Goal: Task Accomplishment & Management: Manage account settings

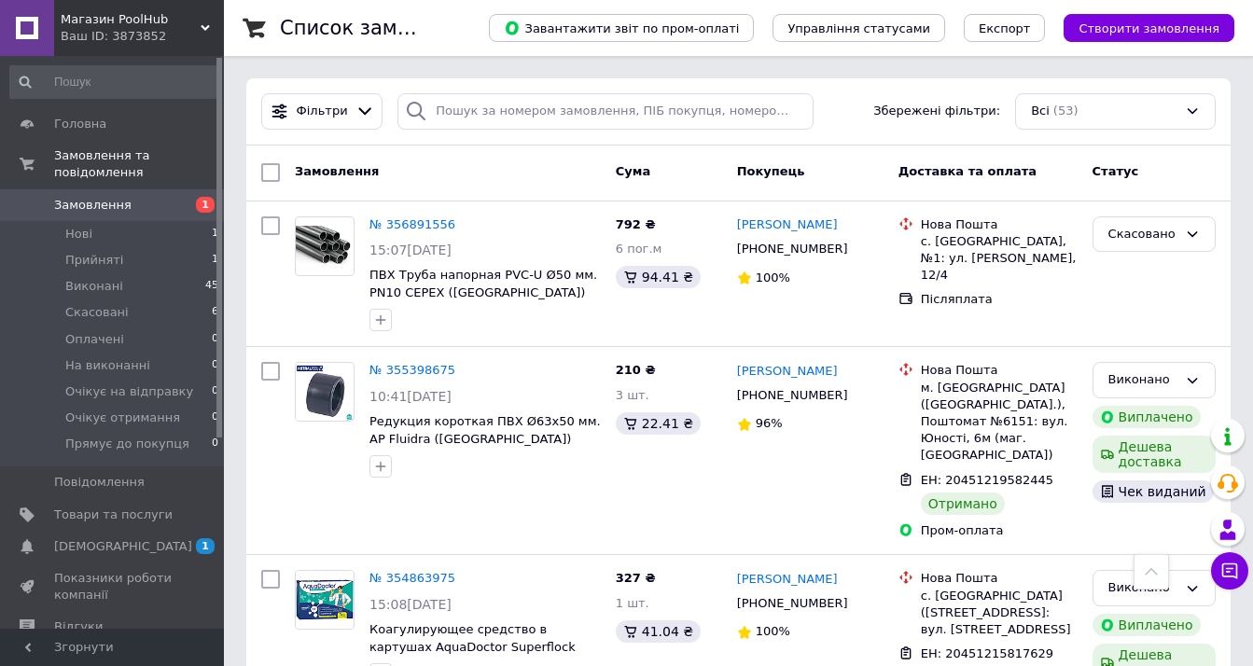
scroll to position [656, 0]
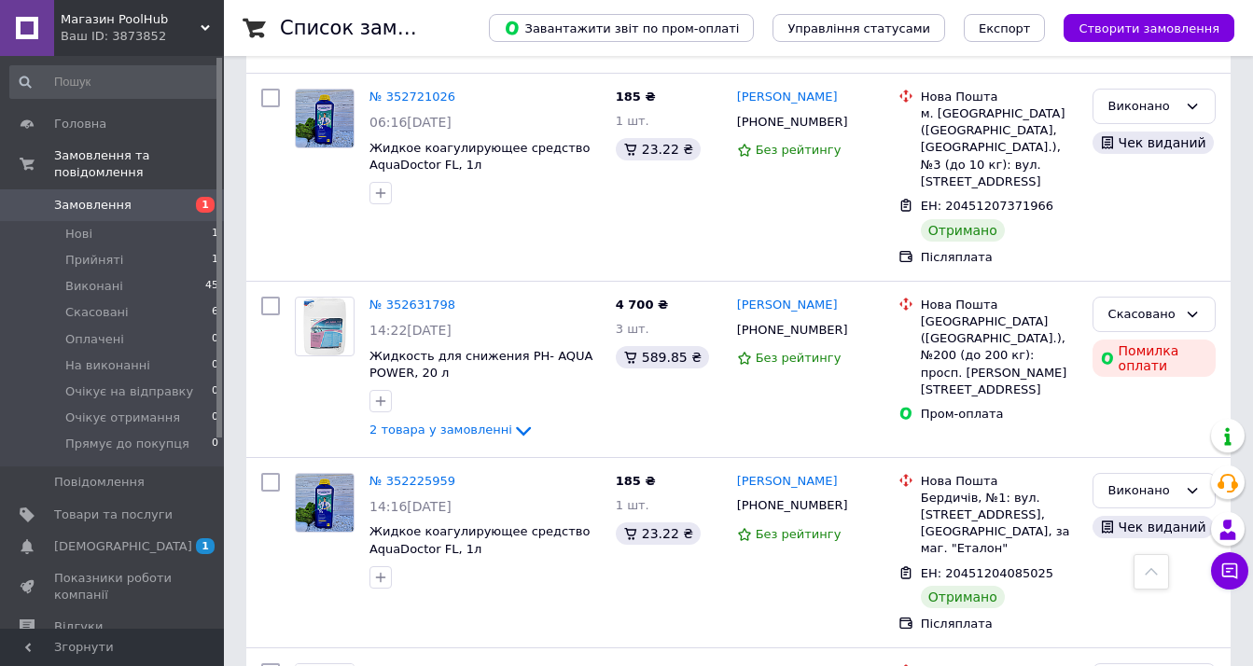
click at [84, 205] on span "Замовлення" at bounding box center [92, 205] width 77 height 17
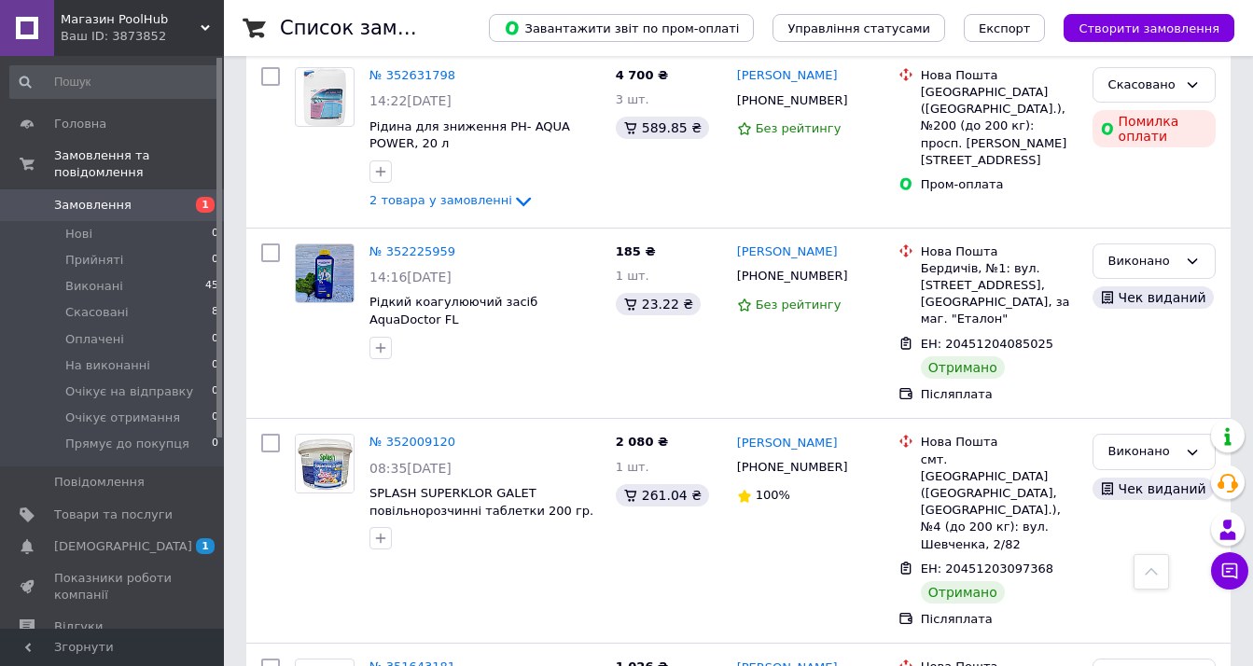
scroll to position [890, 0]
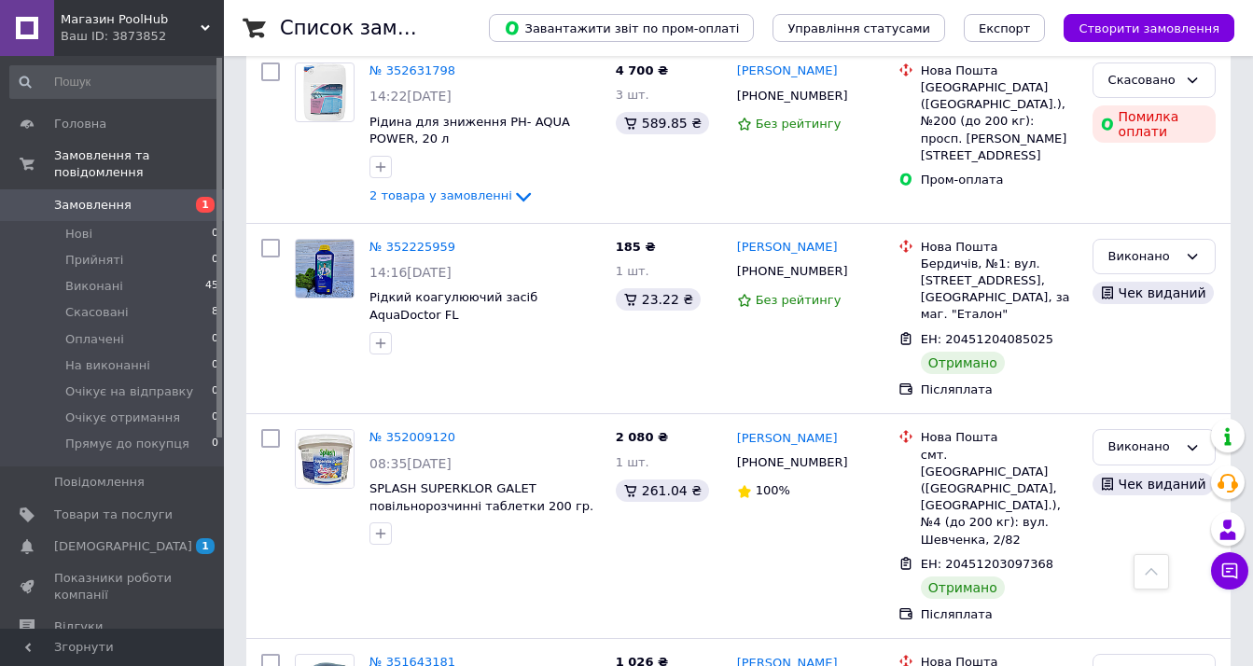
click at [118, 210] on span "Замовлення" at bounding box center [92, 205] width 77 height 17
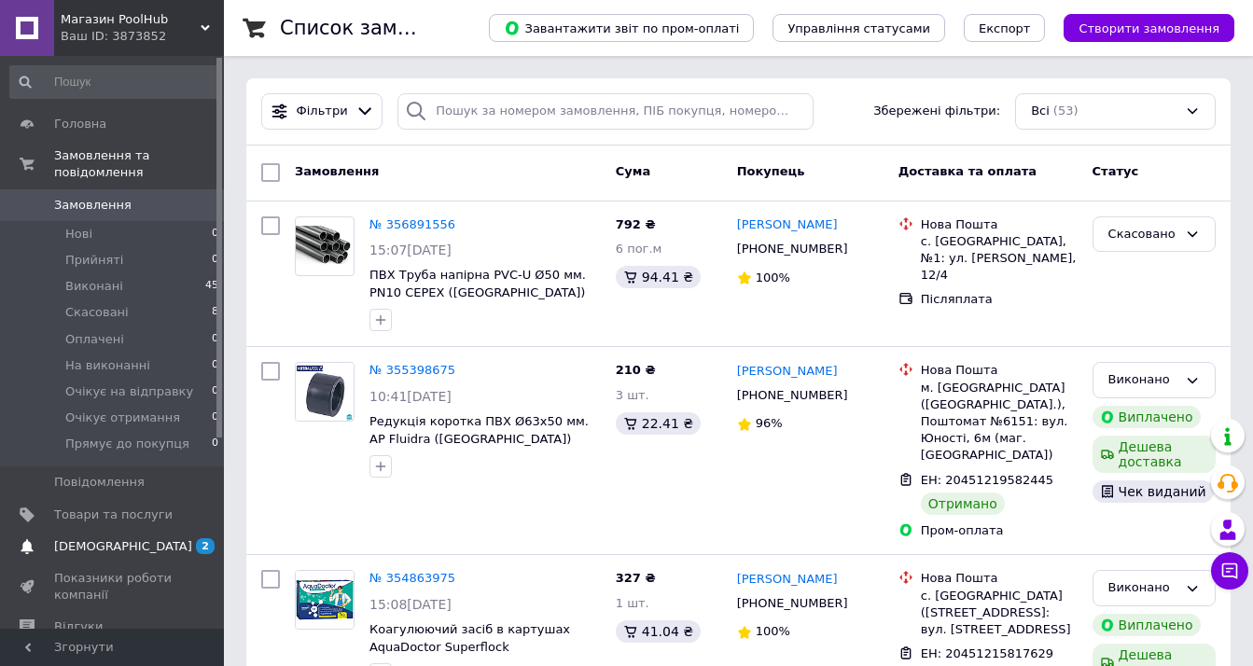
click at [146, 549] on span "[DEMOGRAPHIC_DATA]" at bounding box center [113, 546] width 118 height 17
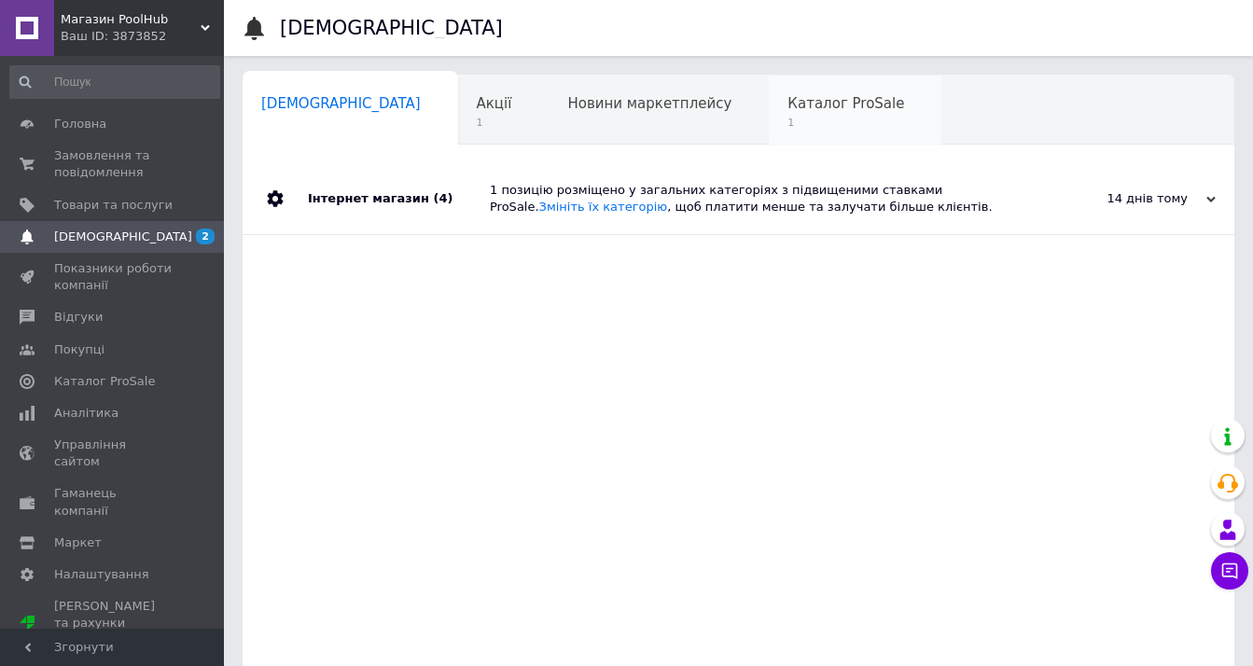
click at [787, 102] on span "Каталог ProSale" at bounding box center [845, 103] width 117 height 17
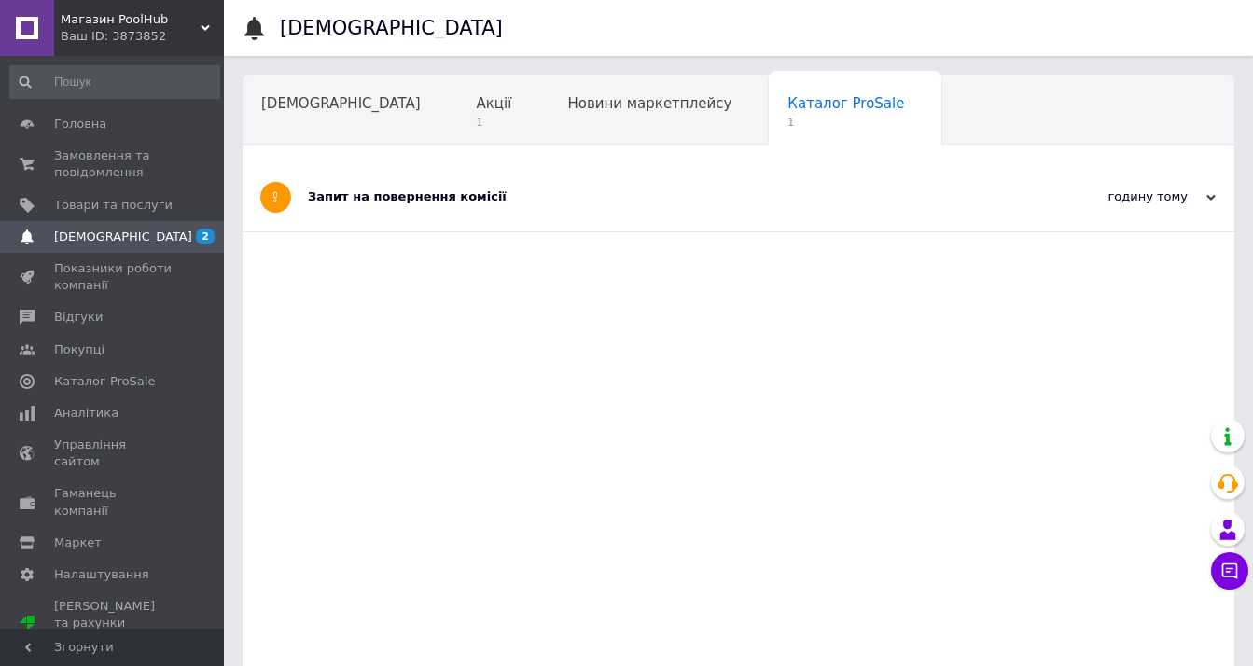
click at [428, 202] on div "Запит на повернення комісії" at bounding box center [668, 196] width 721 height 17
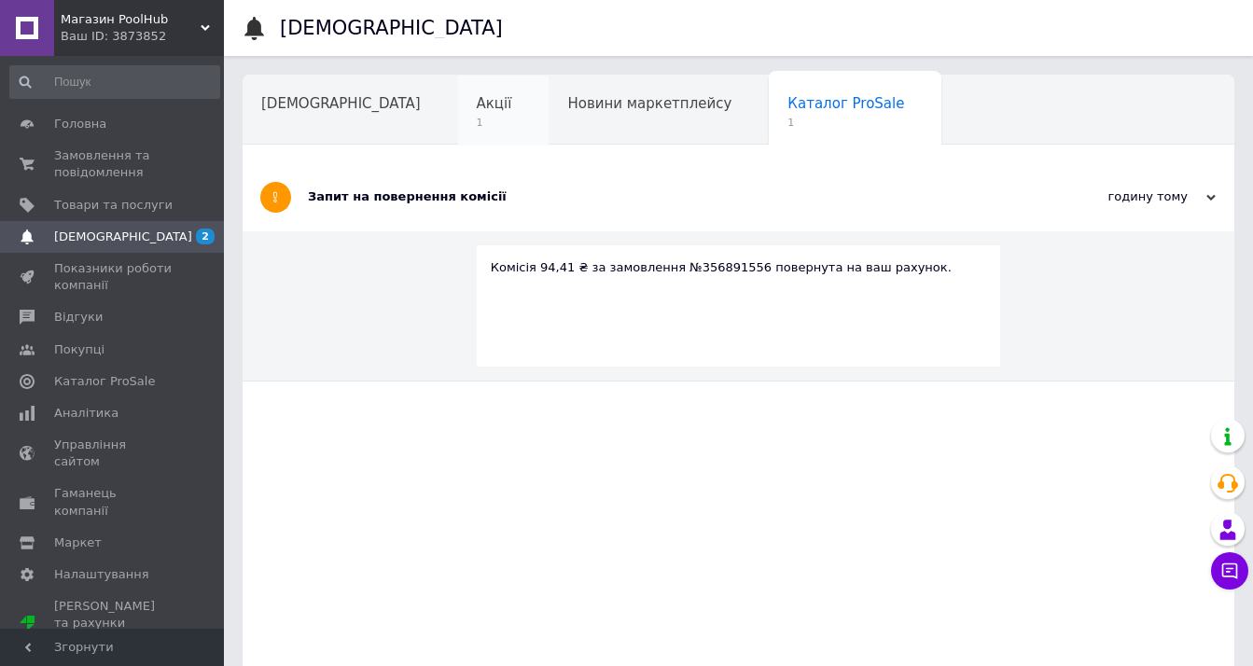
click at [477, 122] on span "1" at bounding box center [494, 123] width 35 height 14
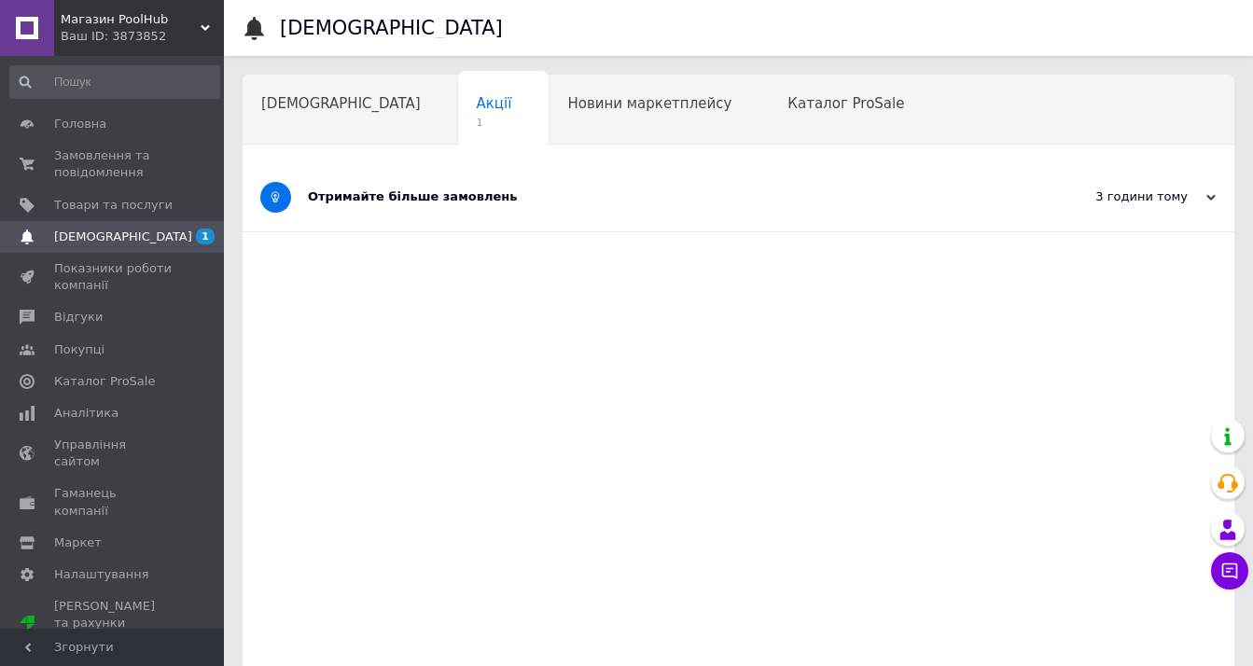
click at [579, 196] on div "Отримайте більше замовлень" at bounding box center [668, 196] width 721 height 17
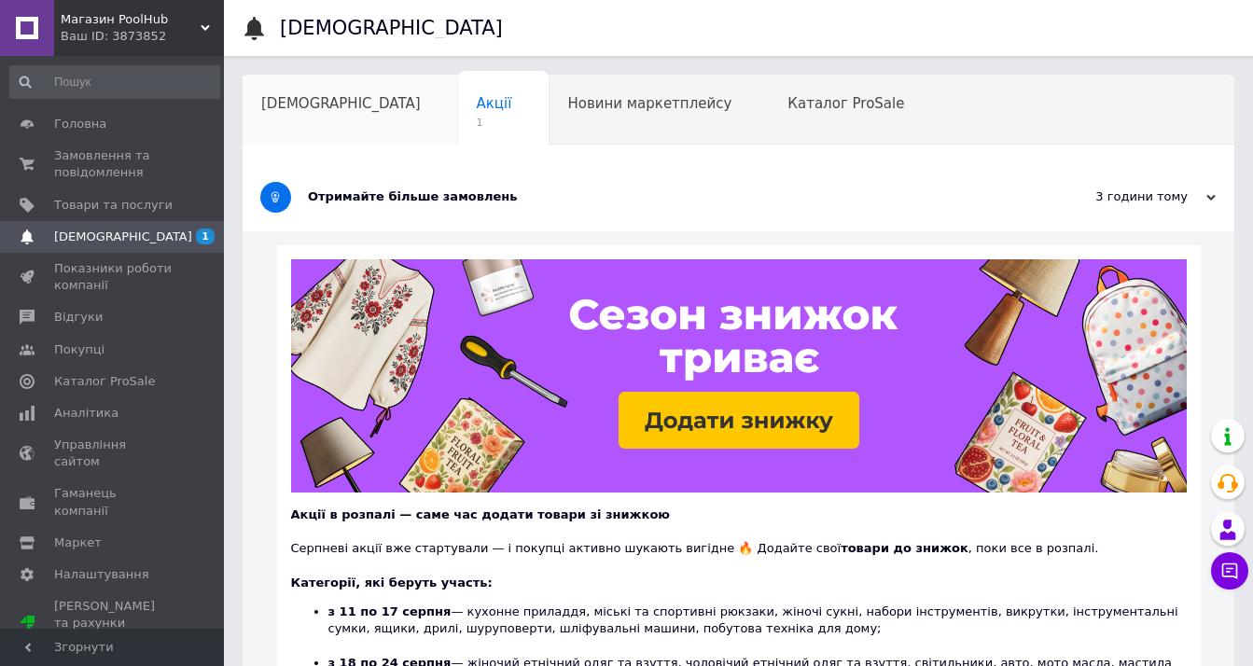
click at [308, 125] on div "[DEMOGRAPHIC_DATA]" at bounding box center [351, 111] width 216 height 71
